Goal: Complete application form: Complete application form

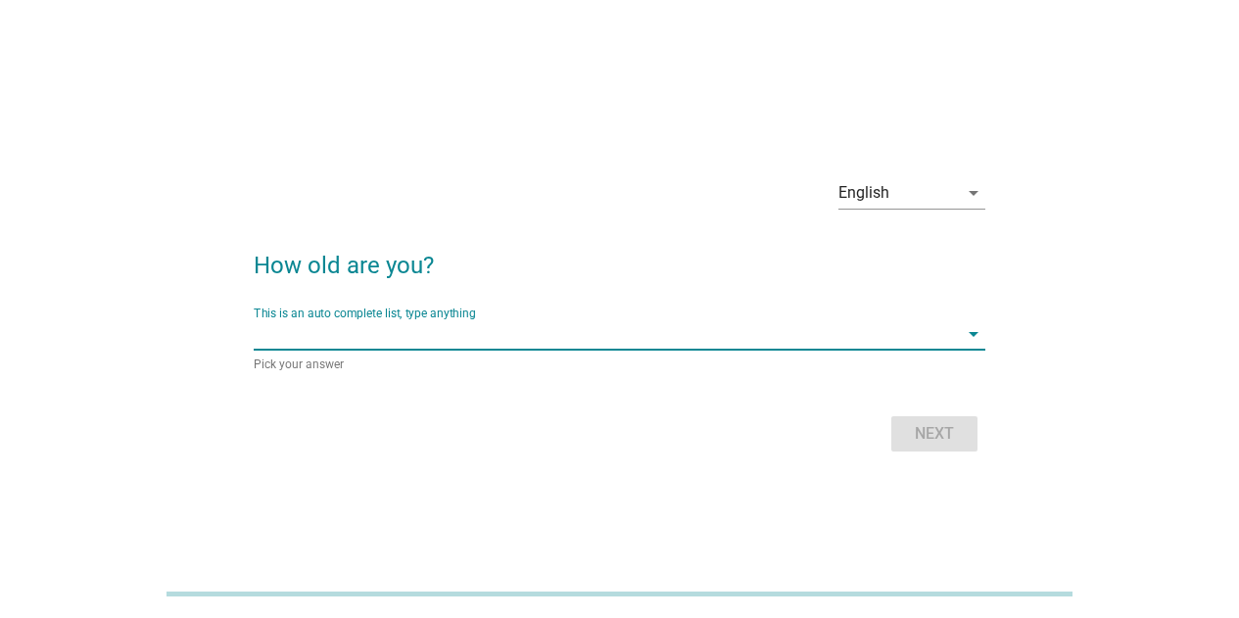
click at [422, 340] on input "This is an auto complete list, type anything" at bounding box center [606, 333] width 704 height 31
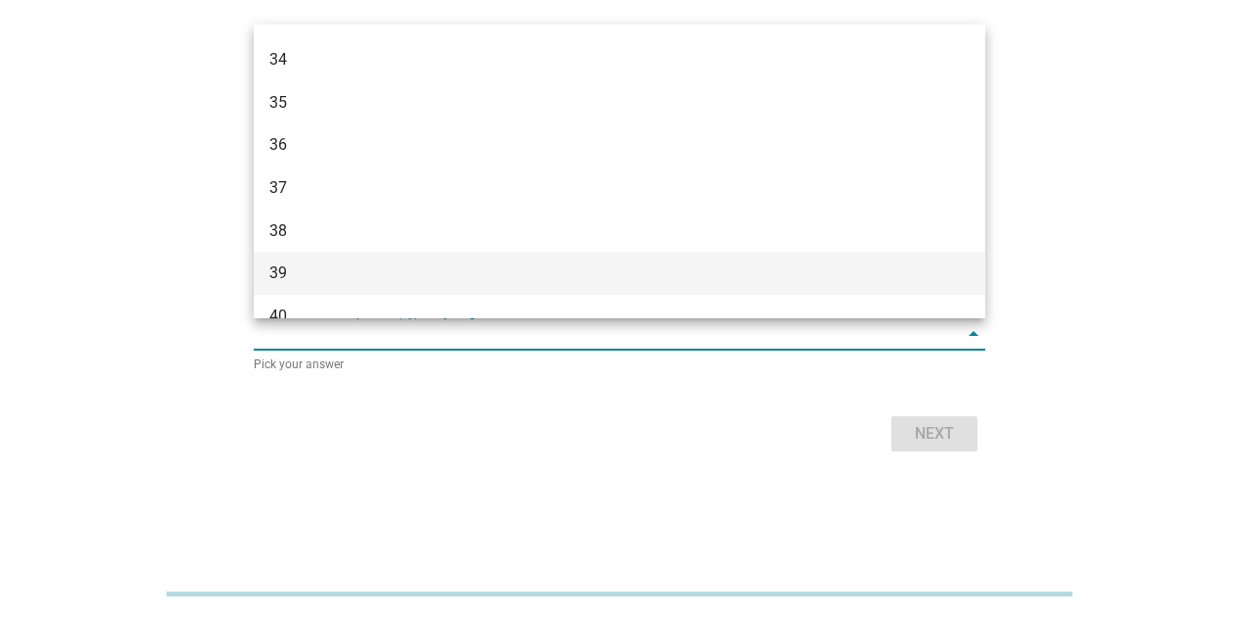
scroll to position [784, 0]
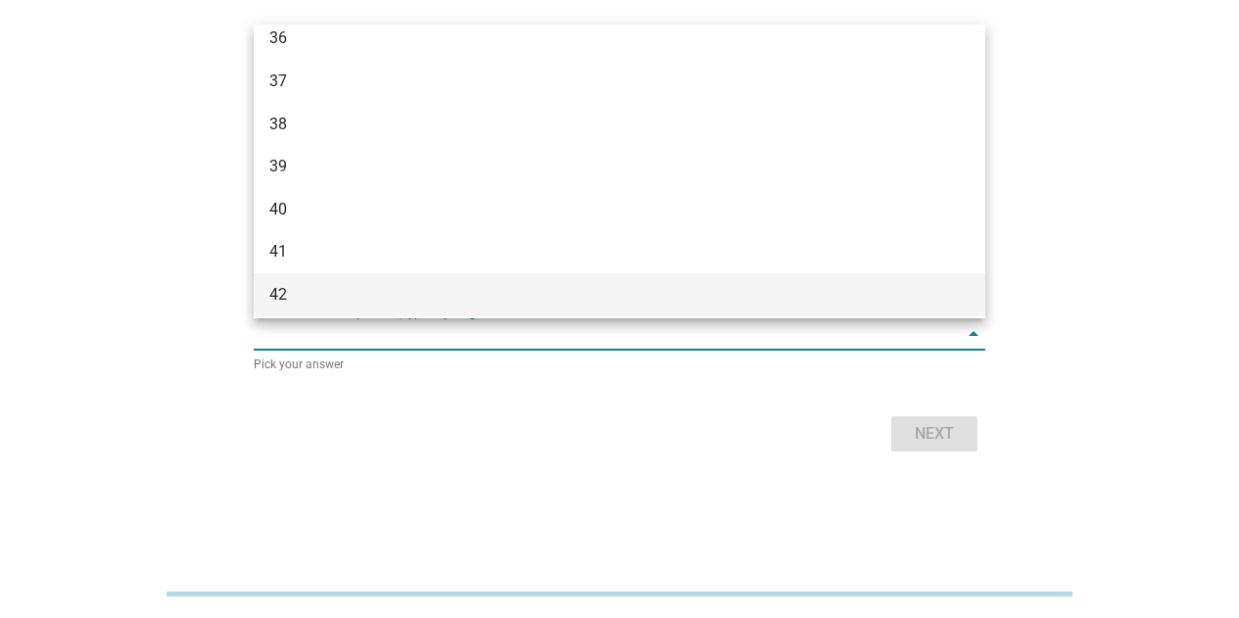
click at [345, 299] on div "42" at bounding box center [590, 295] width 642 height 24
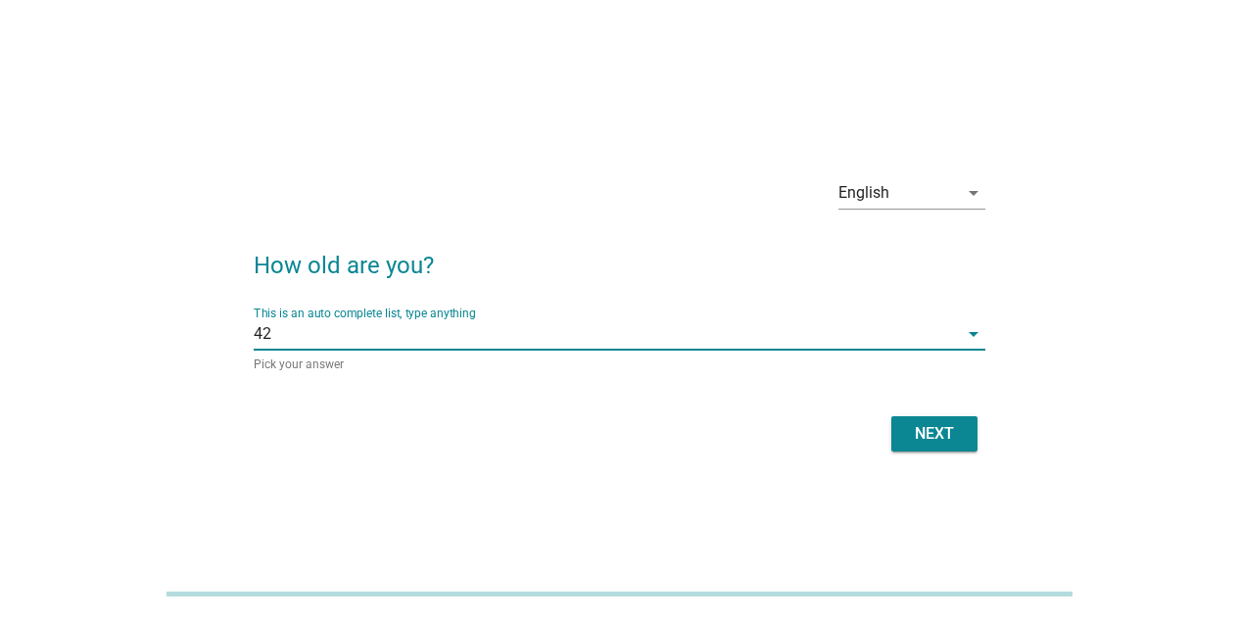
click at [928, 438] on div "Next" at bounding box center [934, 434] width 55 height 24
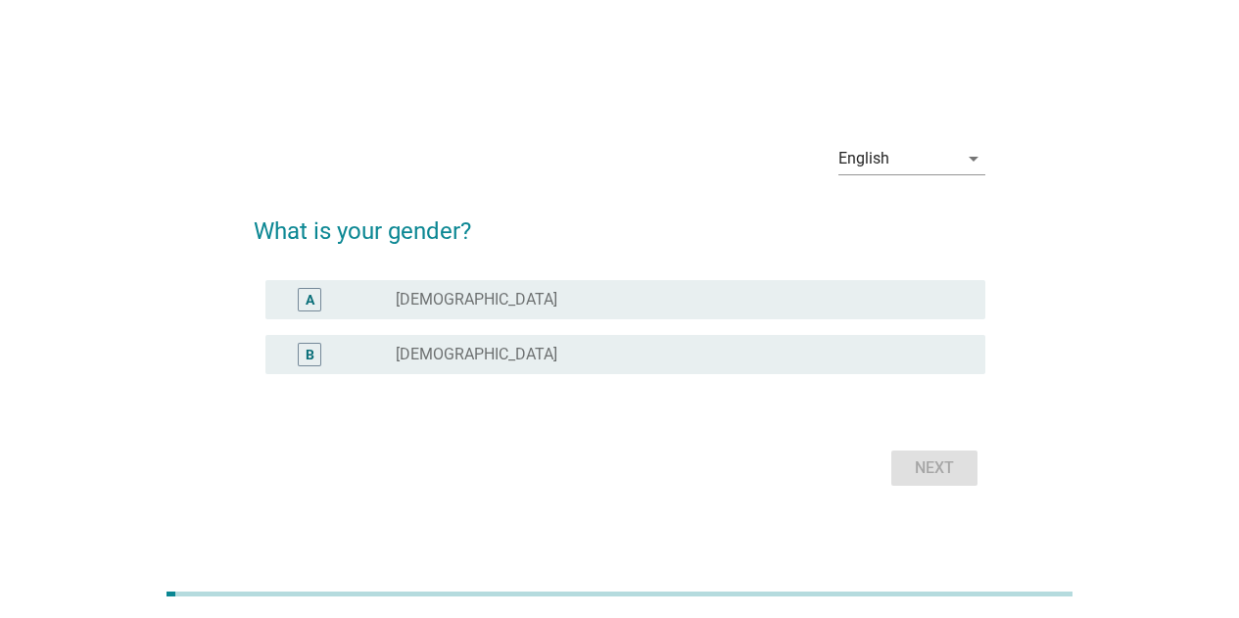
click at [441, 363] on label "[DEMOGRAPHIC_DATA]" at bounding box center [477, 355] width 162 height 20
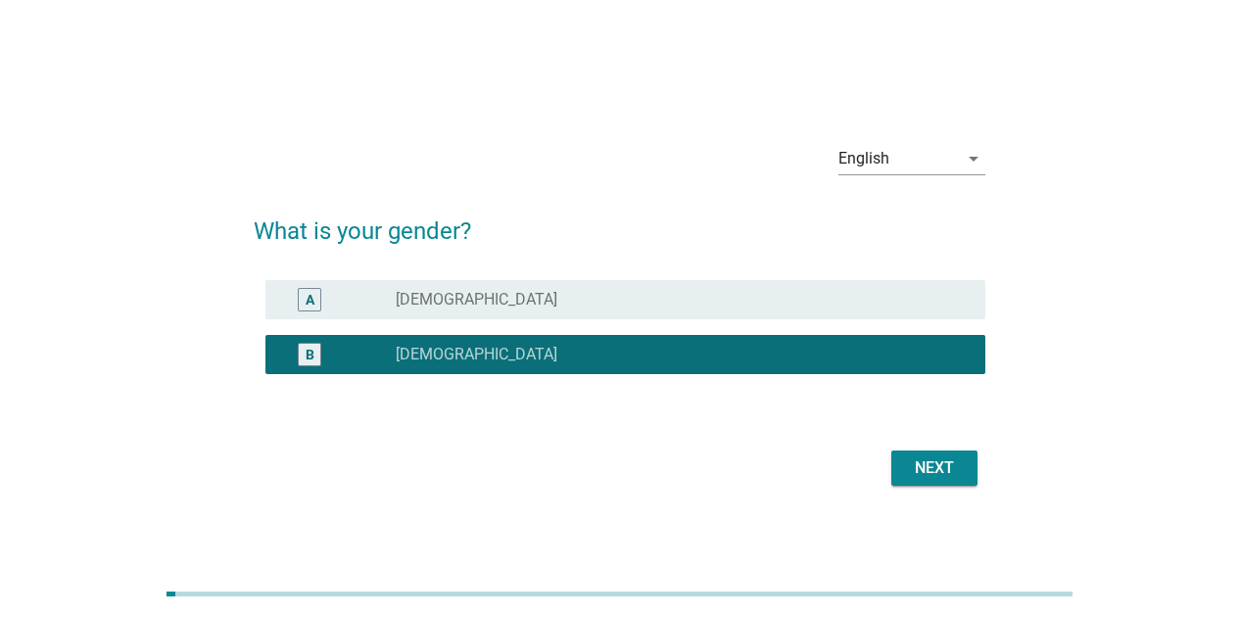
click at [937, 471] on div "Next" at bounding box center [934, 469] width 55 height 24
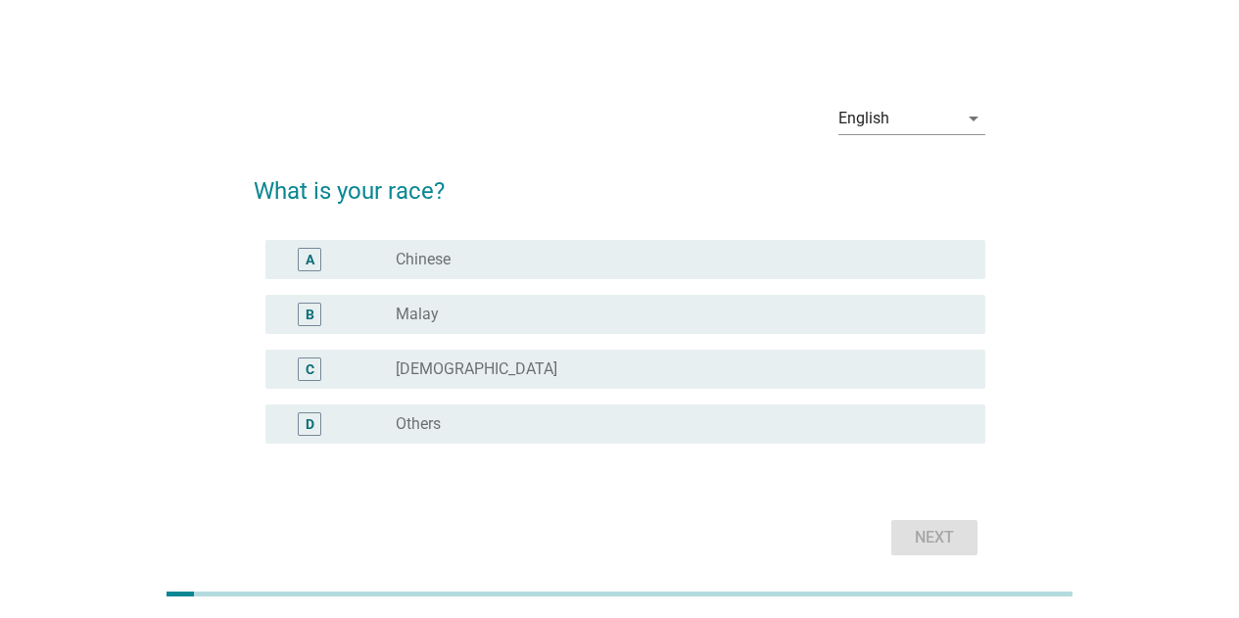
click at [465, 264] on div "radio_button_unchecked Chinese" at bounding box center [675, 260] width 558 height 20
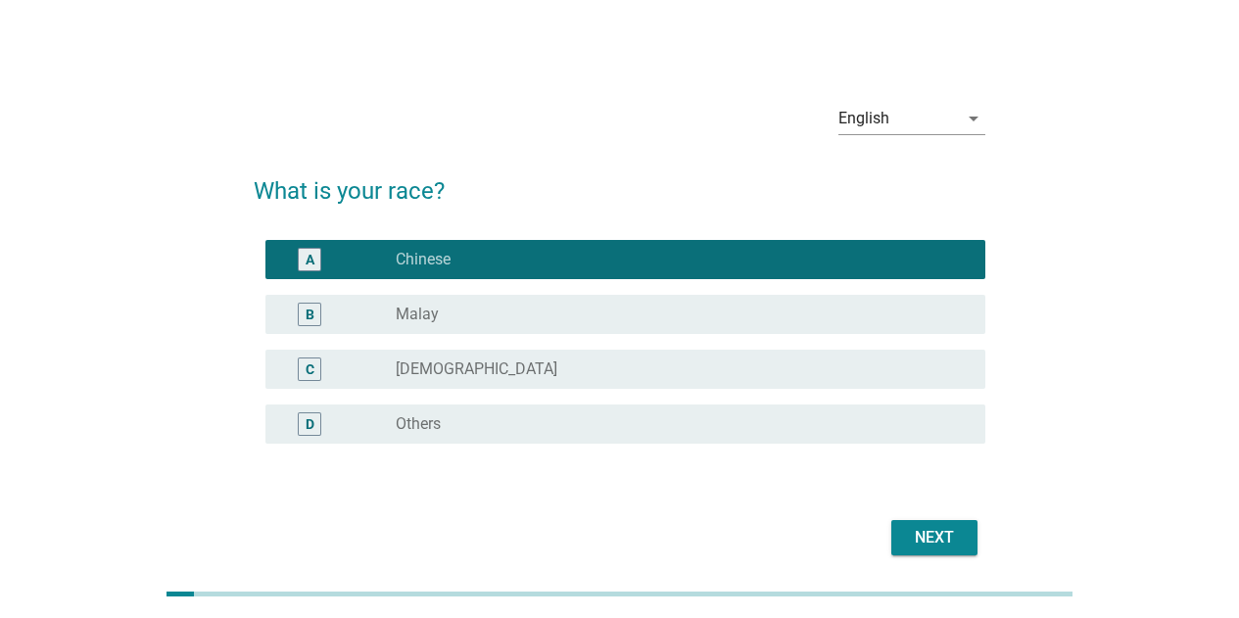
click at [948, 547] on div "Next" at bounding box center [934, 538] width 55 height 24
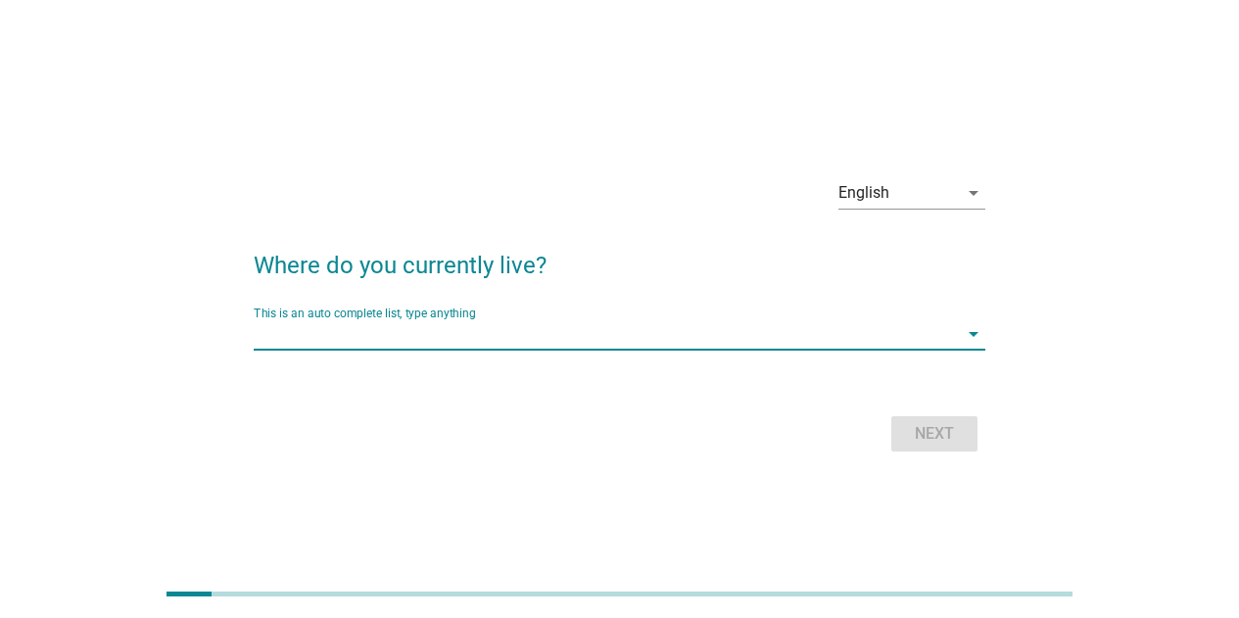
click at [396, 349] on input "This is an auto complete list, type anything" at bounding box center [606, 333] width 704 height 31
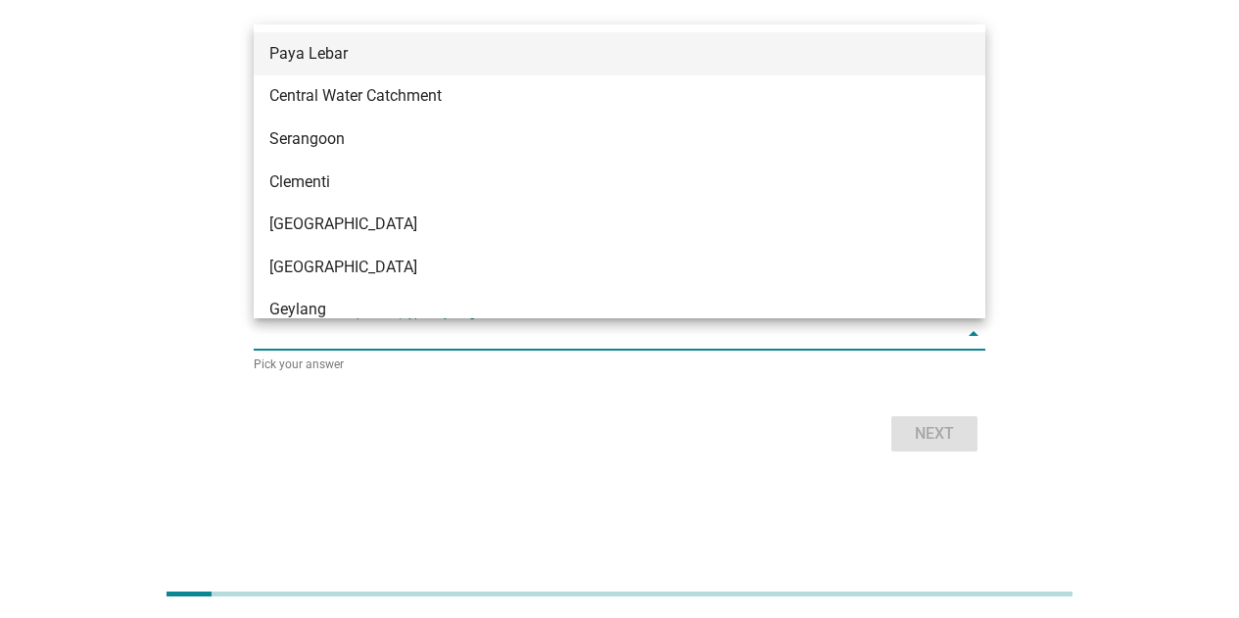
click at [403, 62] on div "Paya Lebar" at bounding box center [590, 54] width 642 height 24
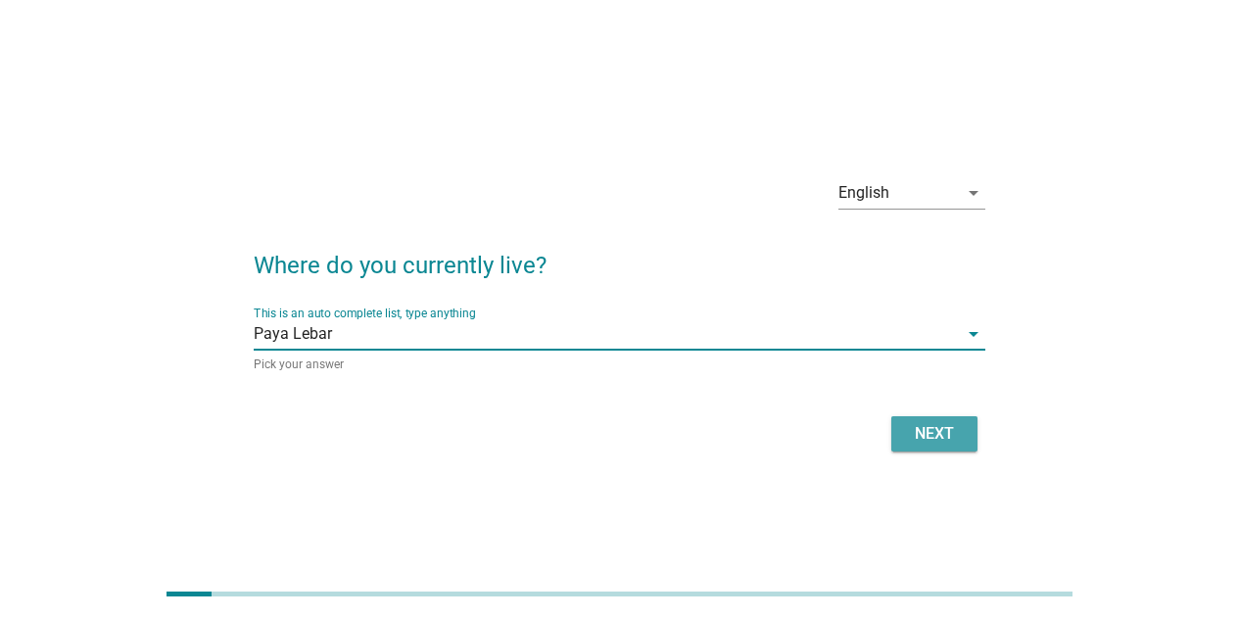
click at [945, 446] on button "Next" at bounding box center [934, 433] width 86 height 35
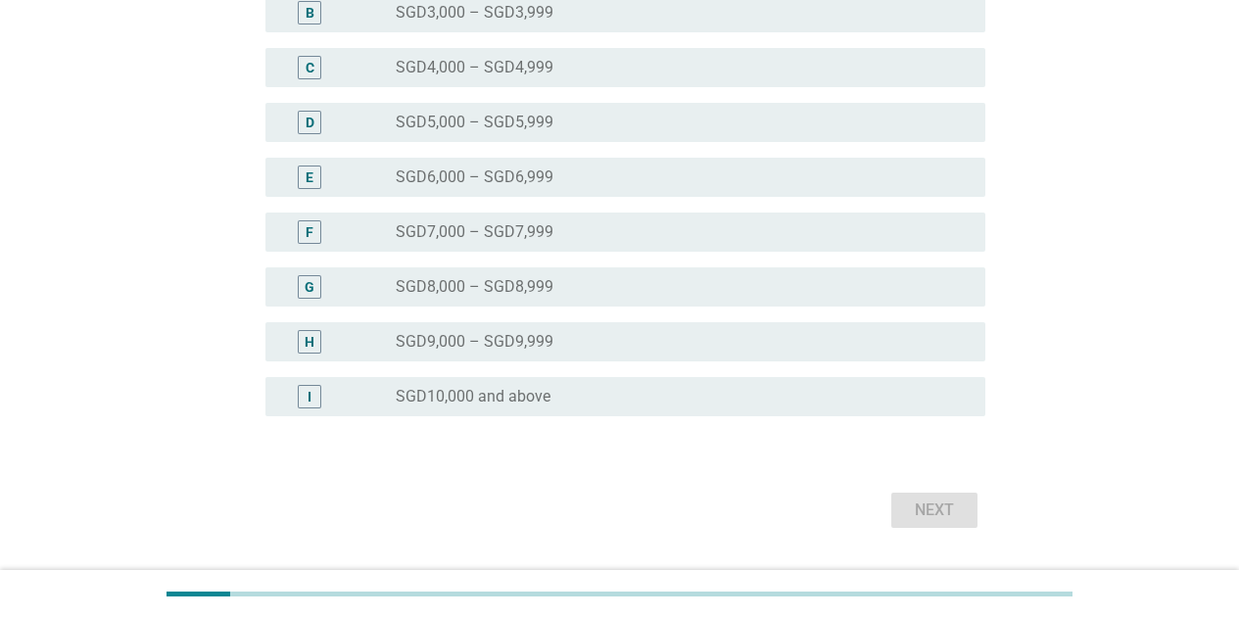
scroll to position [490, 0]
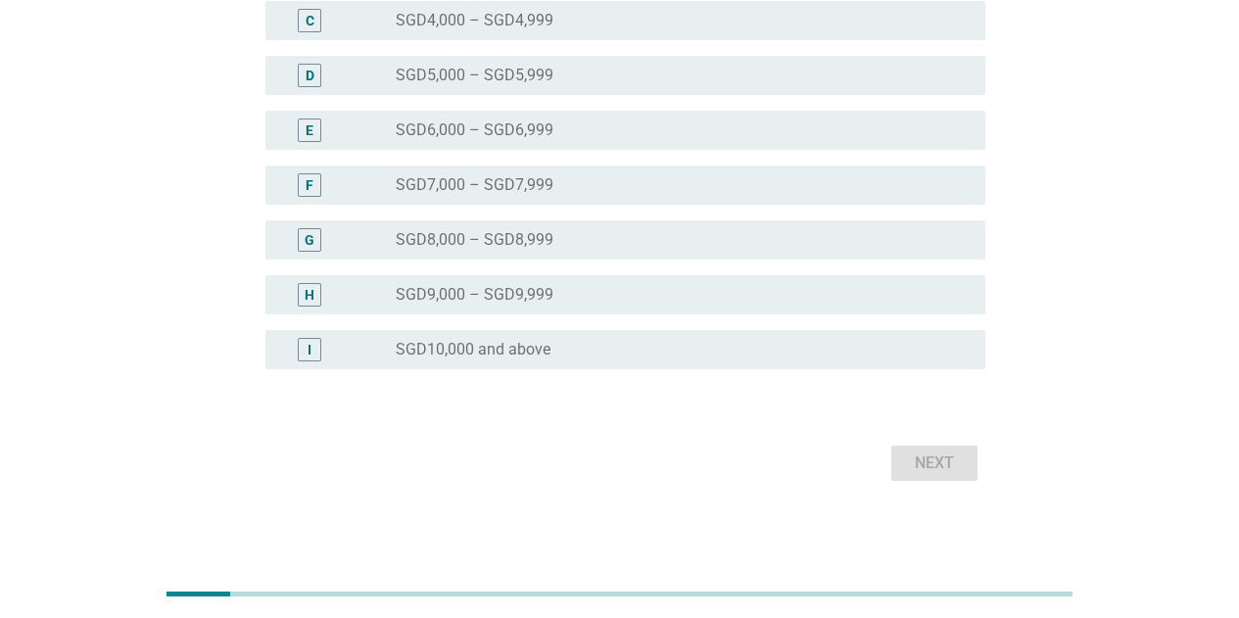
click at [446, 353] on label "SGD10,000 and above" at bounding box center [473, 350] width 155 height 20
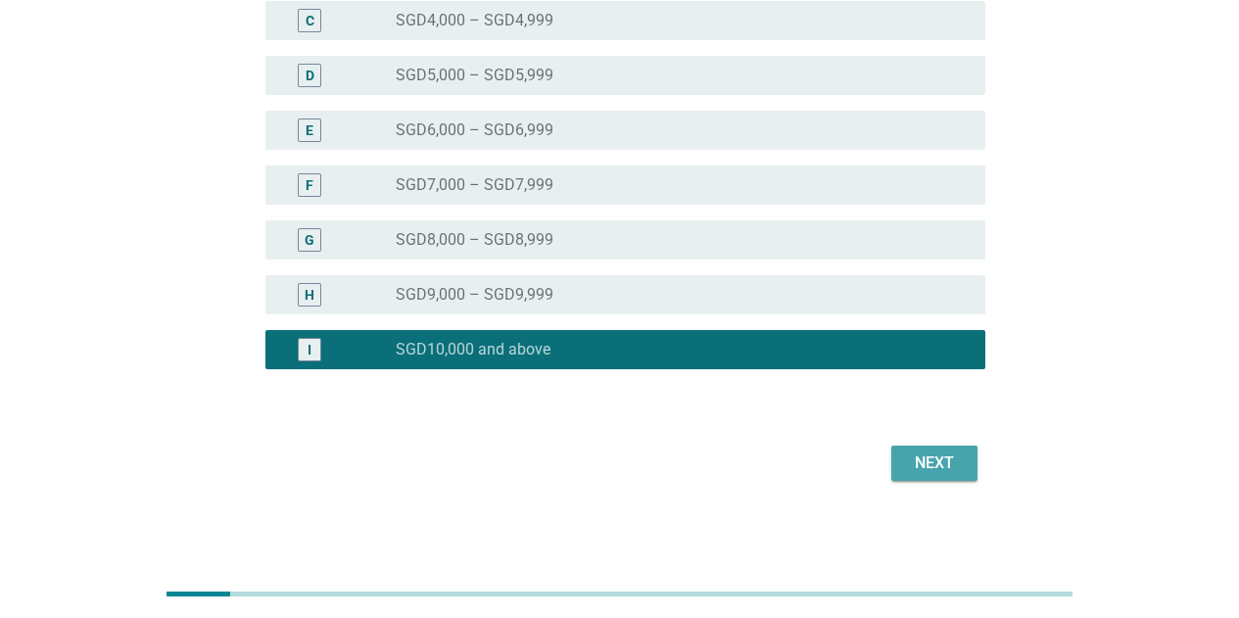
click at [917, 474] on div "Next" at bounding box center [934, 464] width 55 height 24
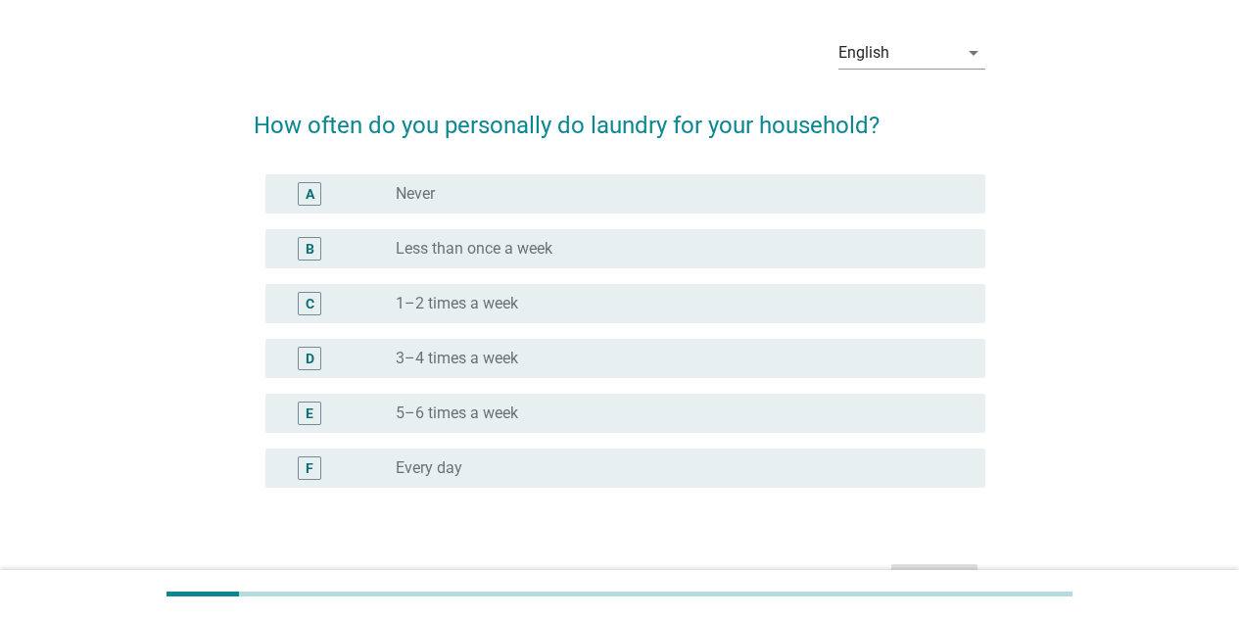
scroll to position [98, 0]
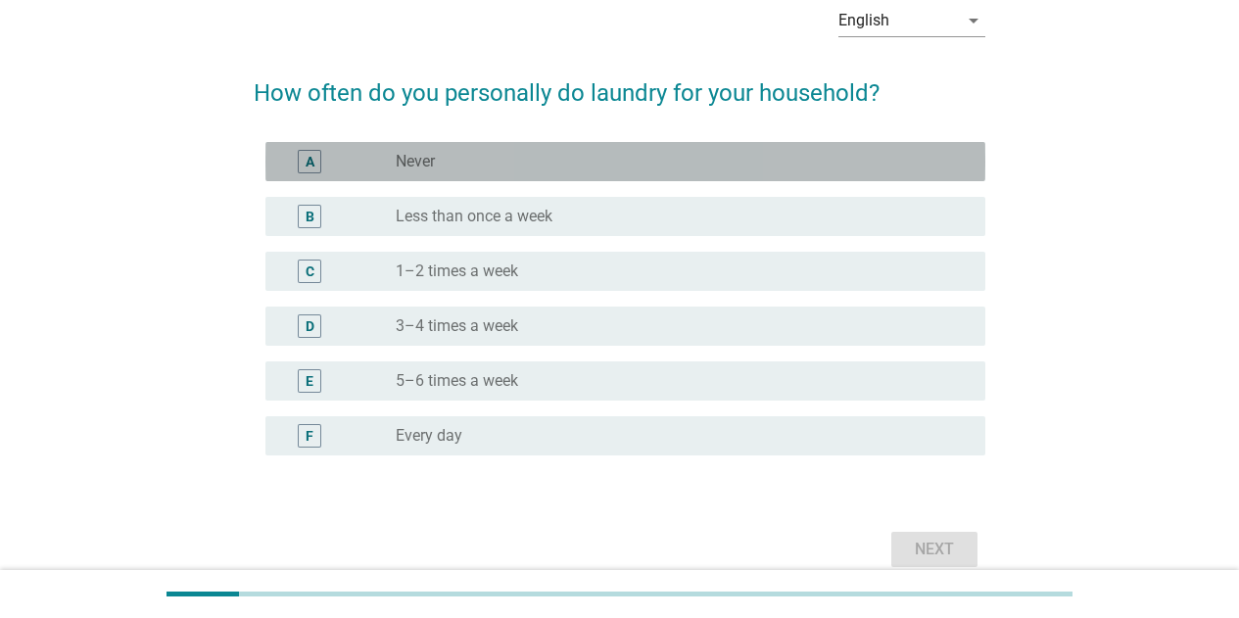
click at [497, 161] on div "radio_button_unchecked Never" at bounding box center [675, 162] width 558 height 20
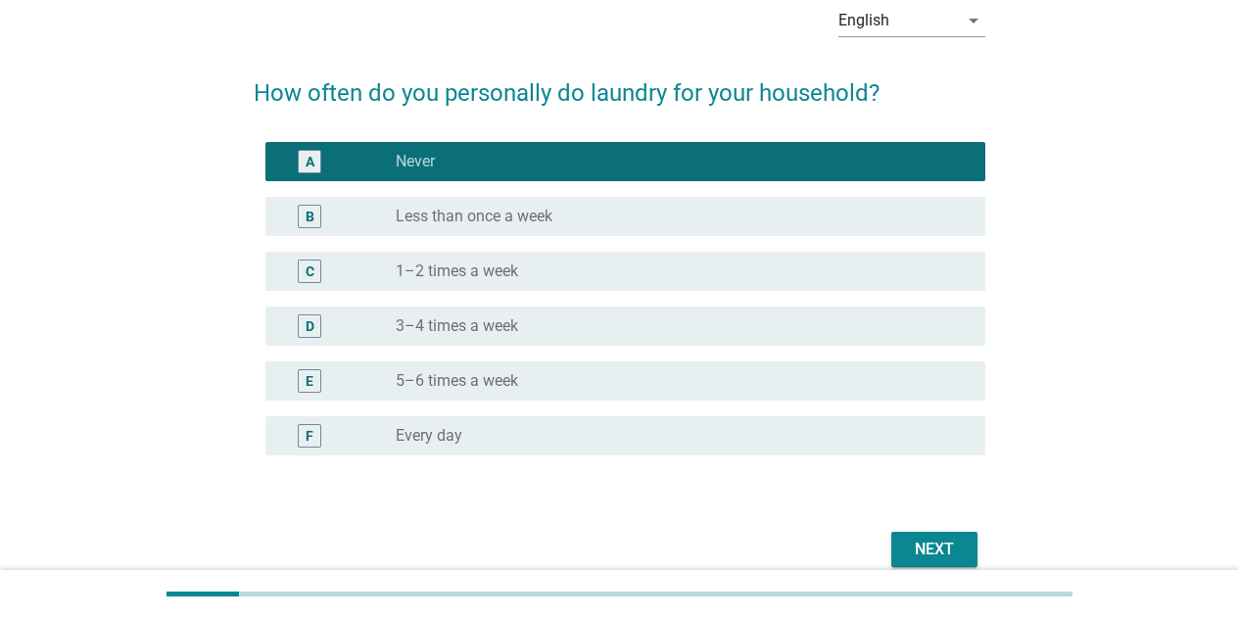
click at [460, 295] on div "C radio_button_unchecked 1–2 times a week" at bounding box center [620, 271] width 732 height 55
click at [486, 272] on label "1–2 times a week" at bounding box center [457, 272] width 122 height 20
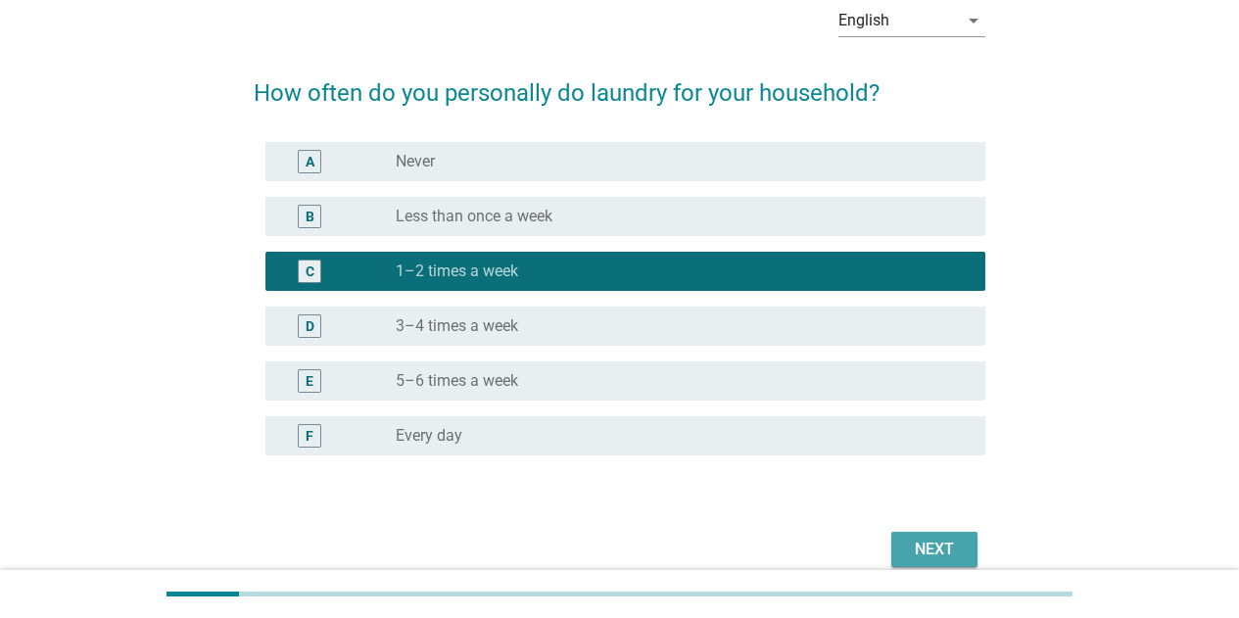
click at [975, 554] on button "Next" at bounding box center [934, 549] width 86 height 35
